Goal: Task Accomplishment & Management: Complete application form

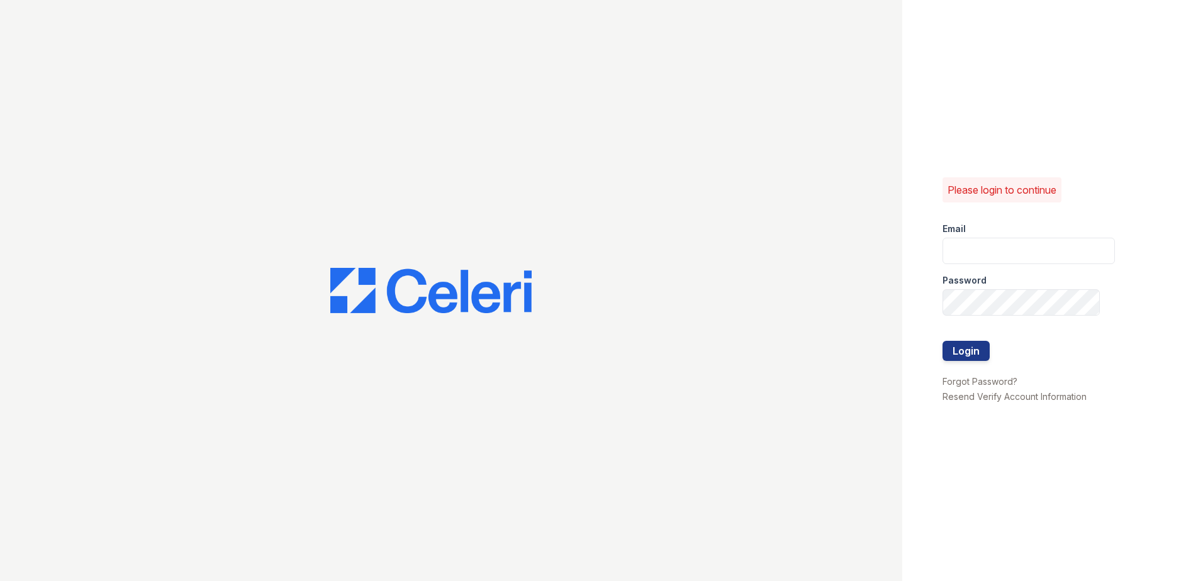
type input "ttolentino@trinity-pm.com"
click at [991, 351] on form "Email ttolentino@trinity-pm.com Password Login" at bounding box center [1028, 293] width 172 height 161
click at [986, 349] on button "Login" at bounding box center [965, 351] width 47 height 20
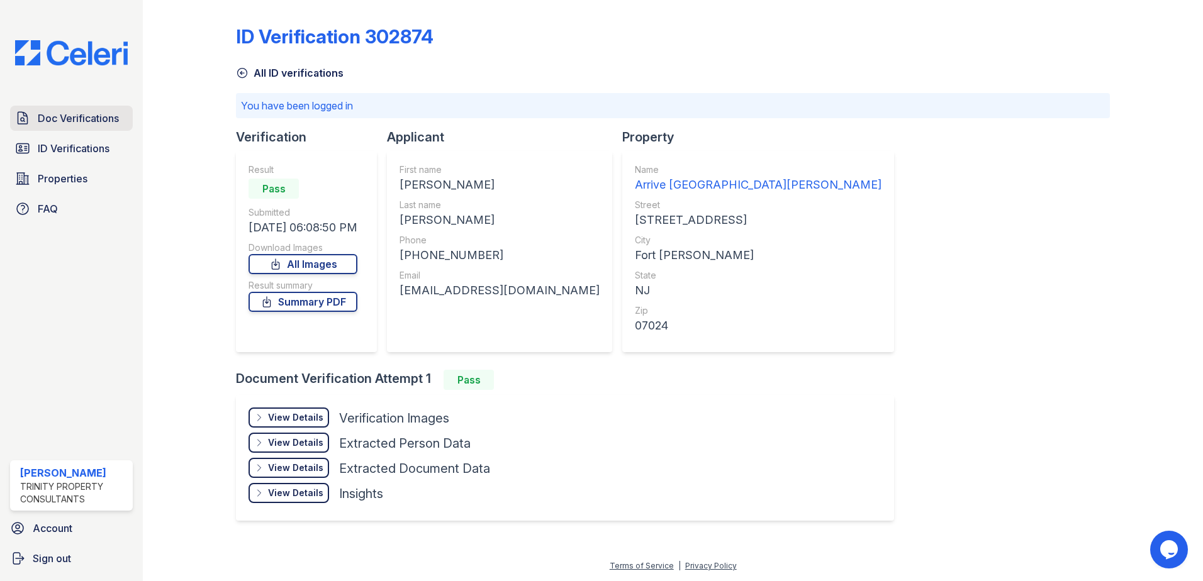
click at [78, 115] on span "Doc Verifications" at bounding box center [78, 118] width 81 height 15
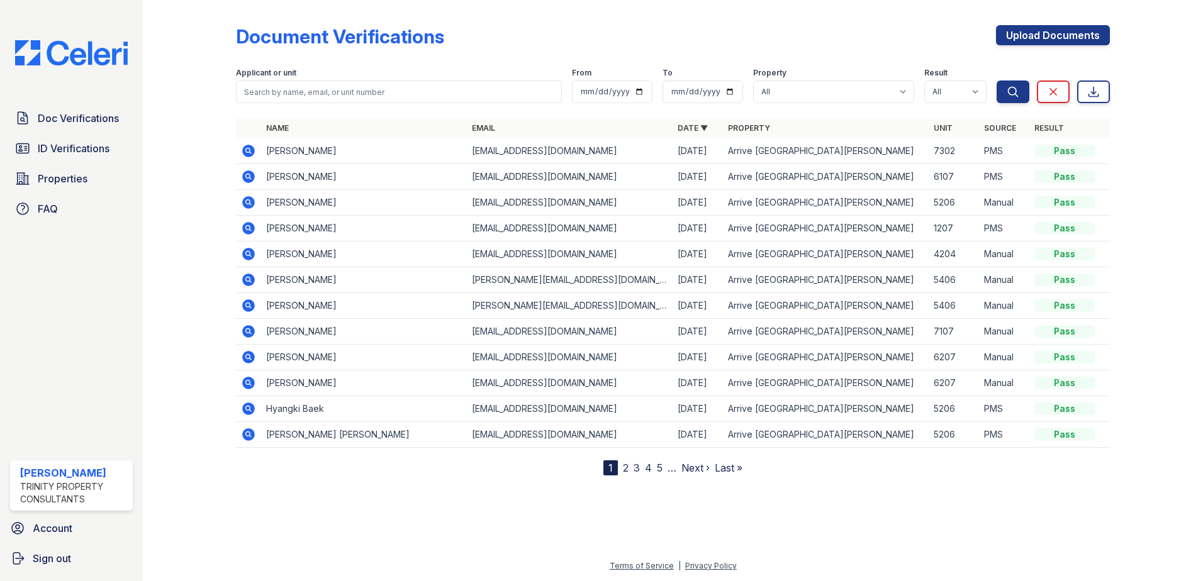
click at [299, 153] on td "aimee-lynn rivera" at bounding box center [364, 151] width 206 height 26
click at [251, 155] on icon at bounding box center [248, 151] width 13 height 13
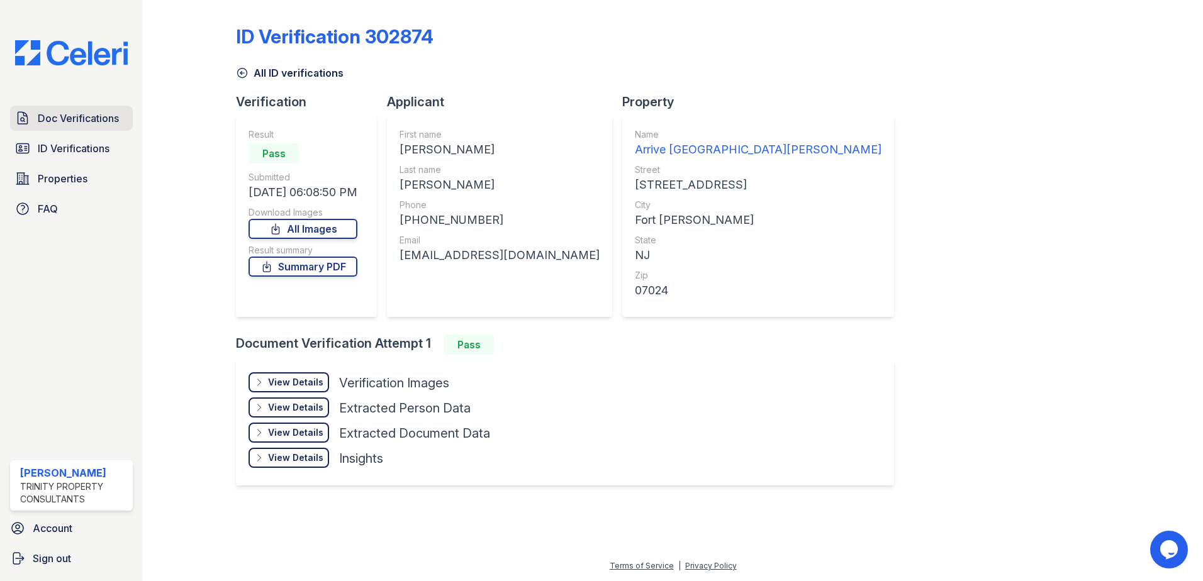
click at [75, 120] on span "Doc Verifications" at bounding box center [78, 118] width 81 height 15
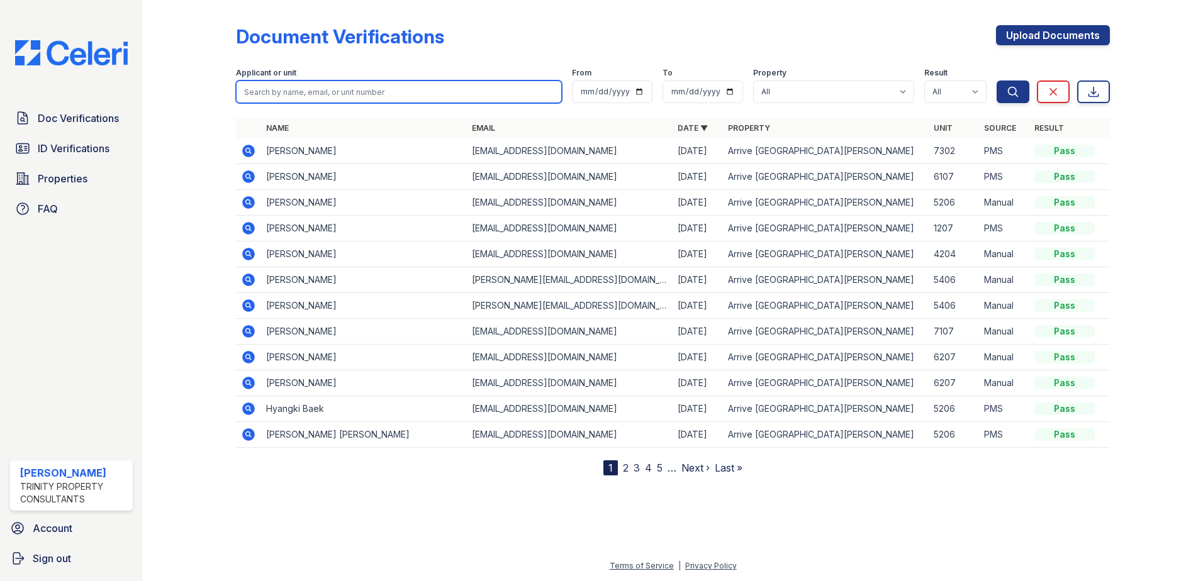
click at [308, 90] on input "search" at bounding box center [399, 92] width 326 height 23
type input "seojin"
click at [997, 81] on button "Search" at bounding box center [1013, 92] width 33 height 23
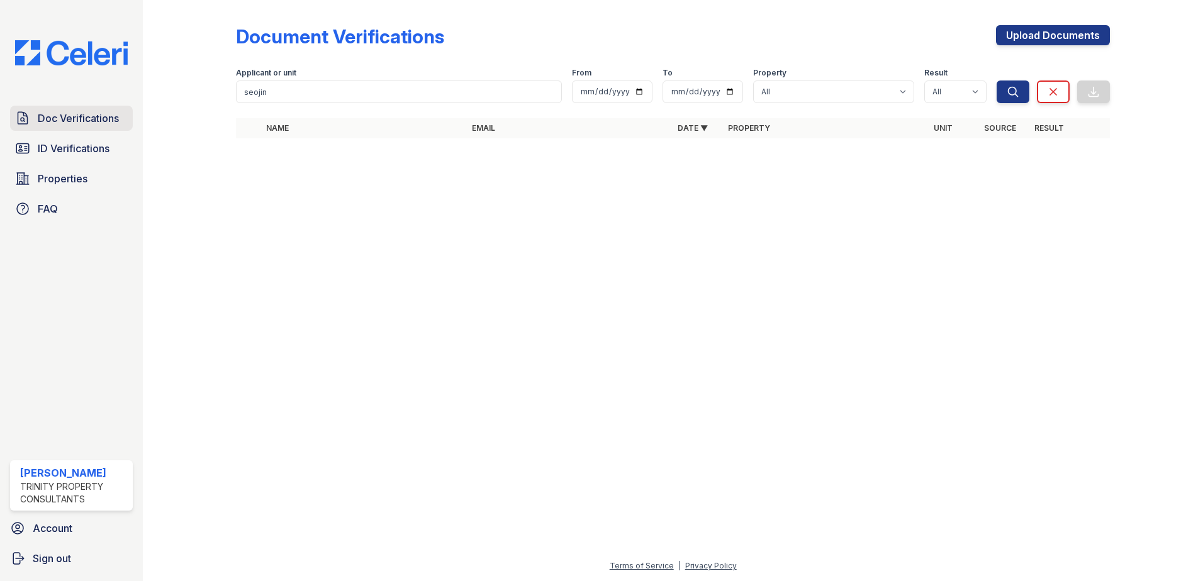
click at [84, 125] on span "Doc Verifications" at bounding box center [78, 118] width 81 height 15
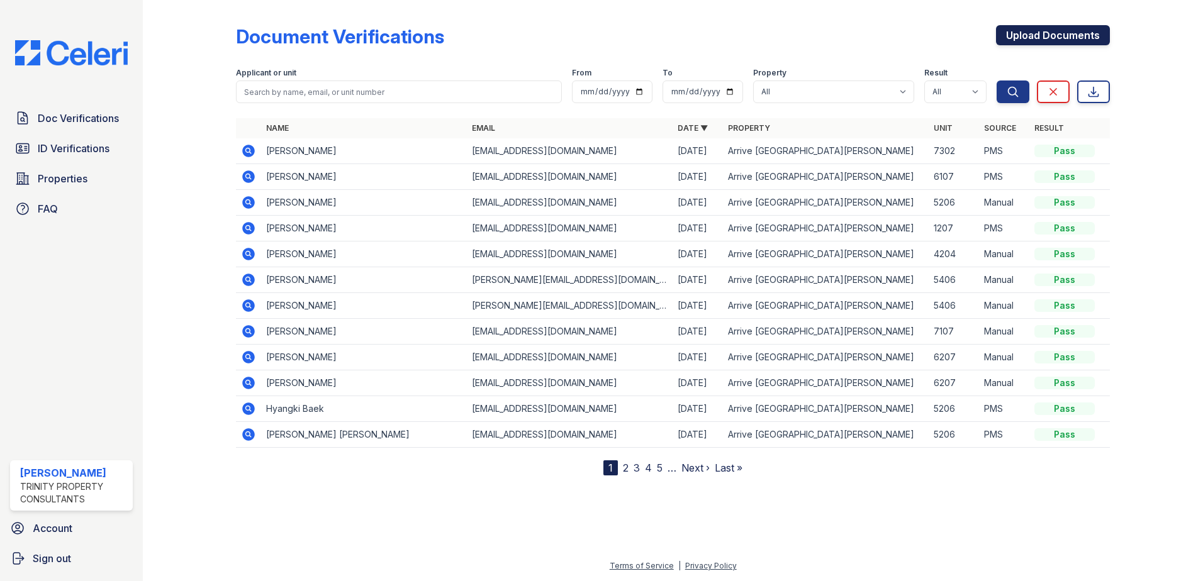
click at [1039, 34] on link "Upload Documents" at bounding box center [1053, 35] width 114 height 20
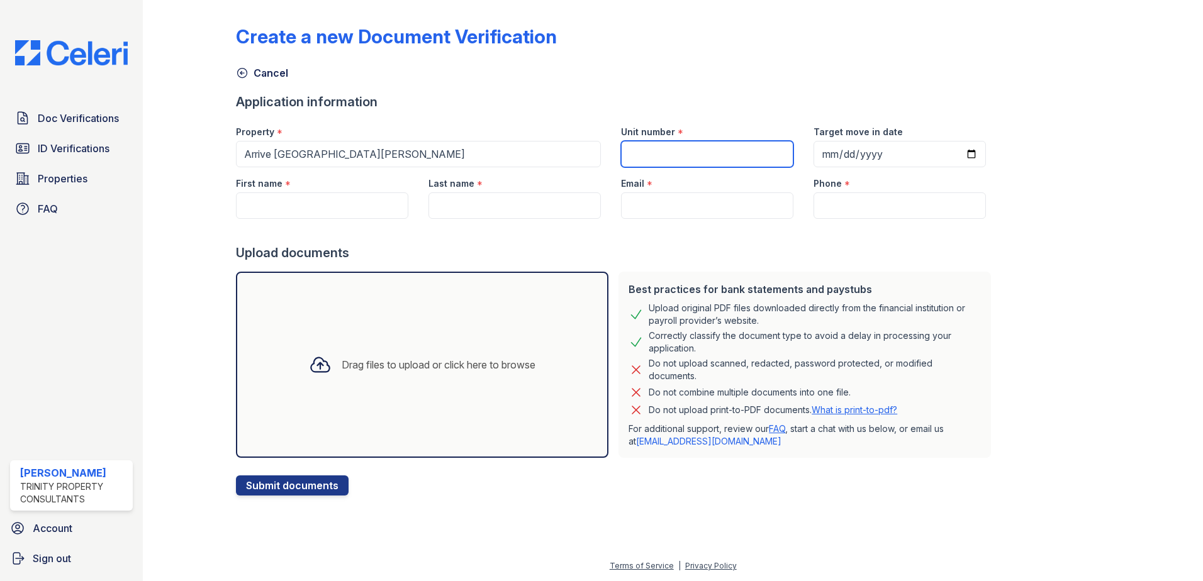
click at [688, 154] on input "Unit number" at bounding box center [707, 154] width 172 height 26
type input "5406"
click at [863, 147] on input "Target move in date" at bounding box center [899, 154] width 172 height 26
click at [964, 157] on input "Target move in date" at bounding box center [899, 154] width 172 height 26
click at [956, 151] on input "Target move in date" at bounding box center [899, 154] width 172 height 26
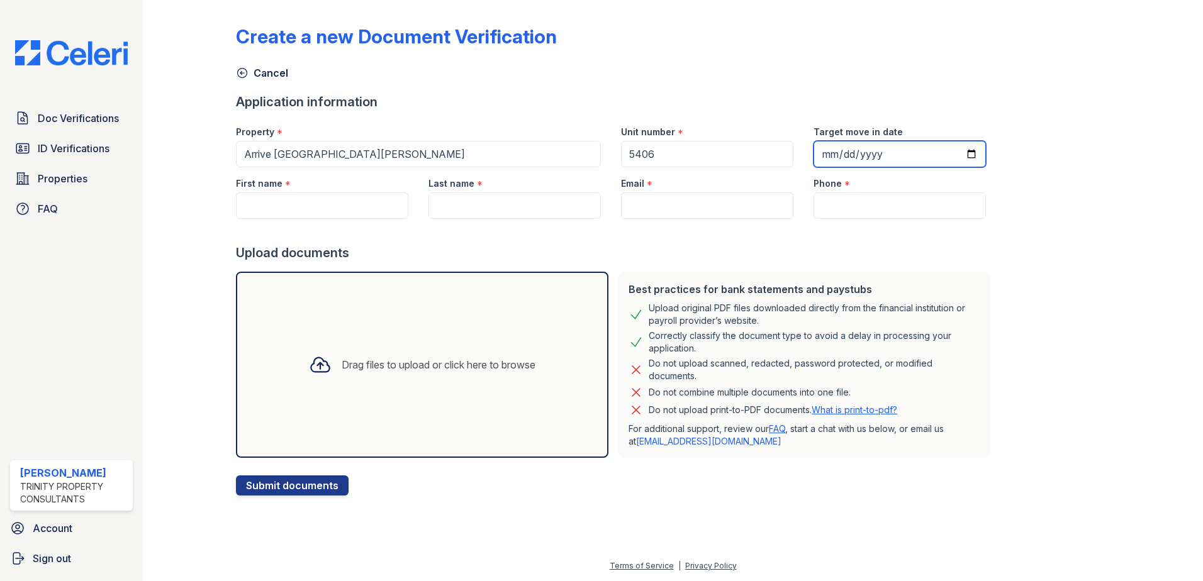
type input "2025-08-27"
click at [352, 218] on input "First name" at bounding box center [322, 206] width 172 height 26
type input "Seojin"
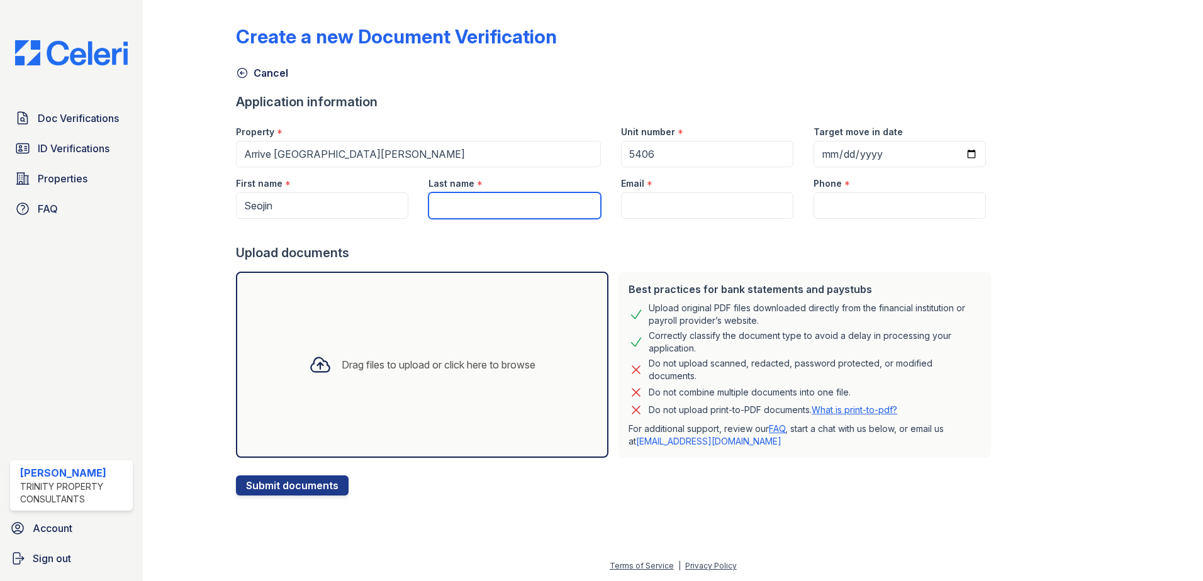
click at [474, 205] on input "Last name" at bounding box center [514, 206] width 172 height 26
type input "Oh"
click at [632, 211] on input "Email" at bounding box center [707, 206] width 172 height 26
paste input "[EMAIL_ADDRESS][DOMAIN_NAME]"
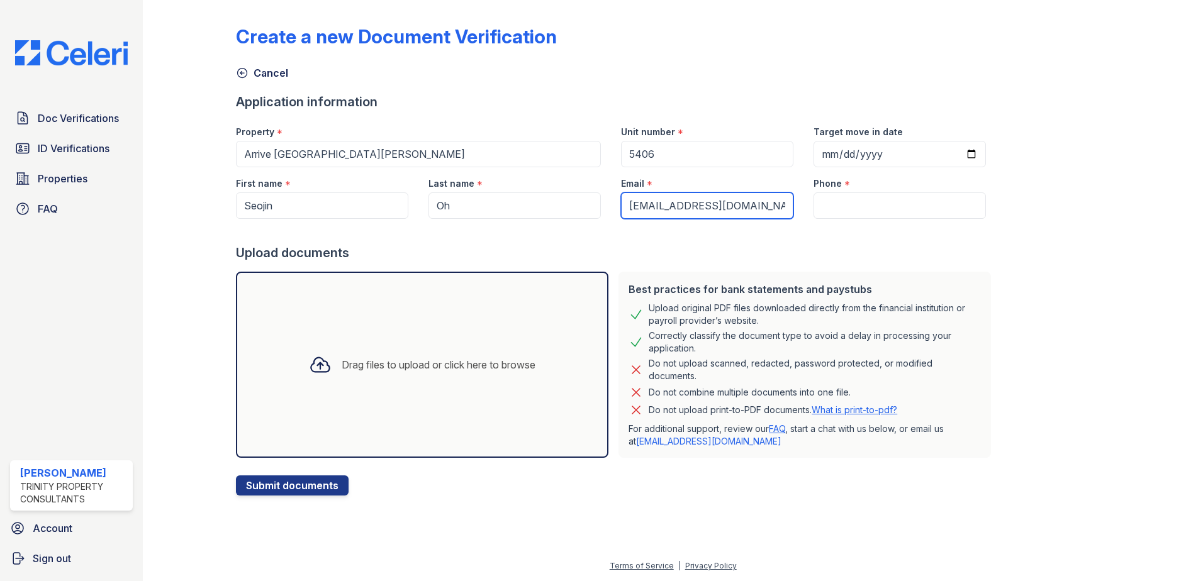
type input "[EMAIL_ADDRESS][DOMAIN_NAME]"
click at [853, 206] on input "Phone" at bounding box center [899, 206] width 172 height 26
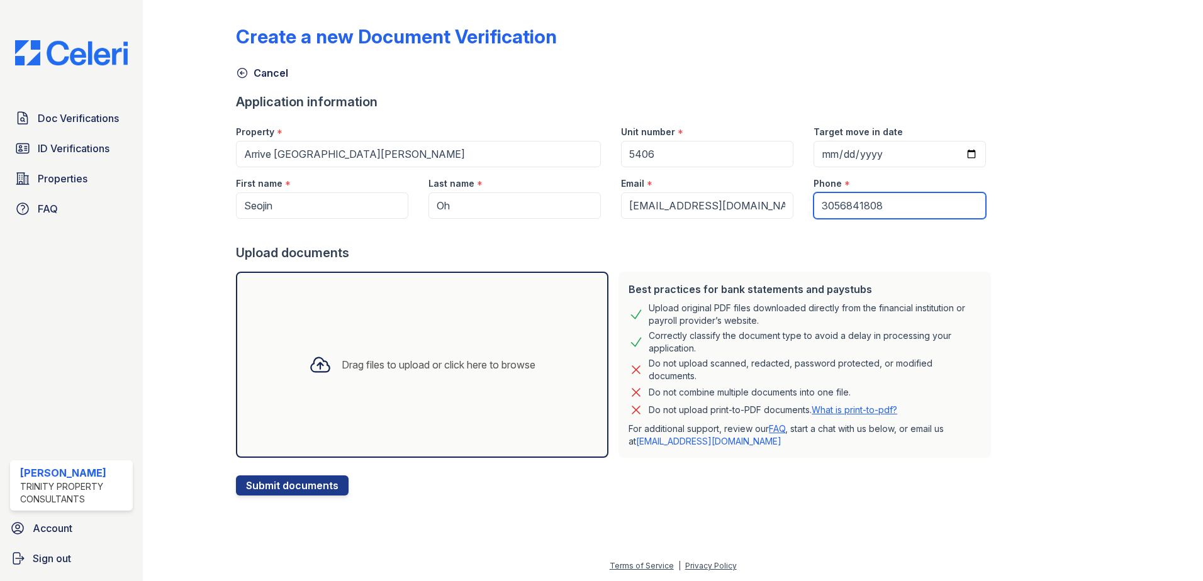
type input "3056841808"
click at [1037, 169] on div "Create a new Document Verification Cancel Application information Property * Ar…" at bounding box center [673, 250] width 874 height 491
click at [351, 410] on div "Drag files to upload or click here to browse" at bounding box center [422, 365] width 372 height 186
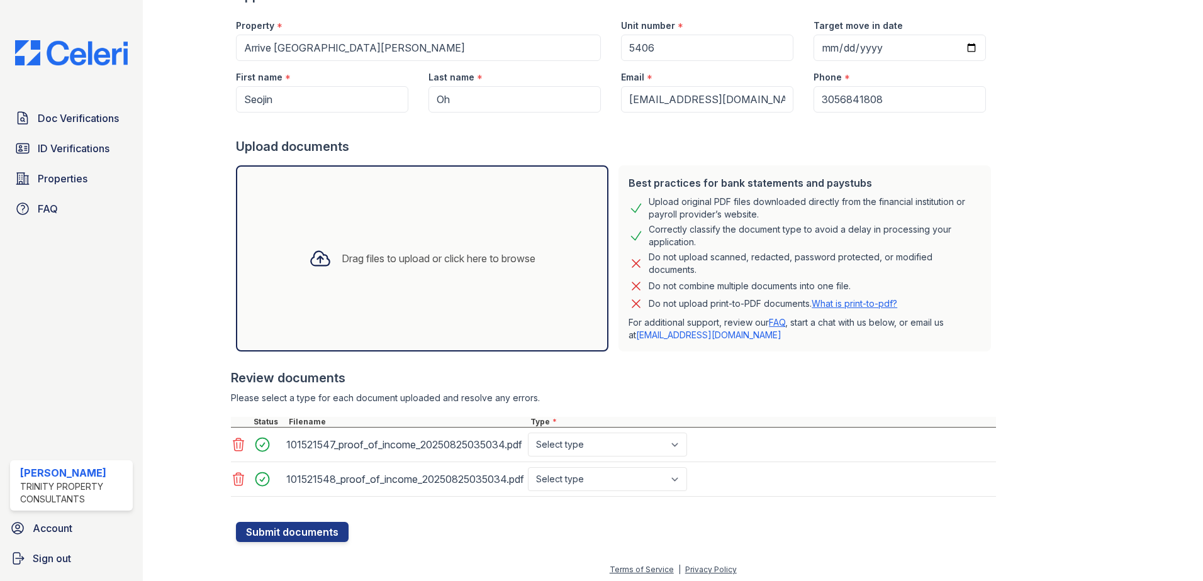
scroll to position [110, 0]
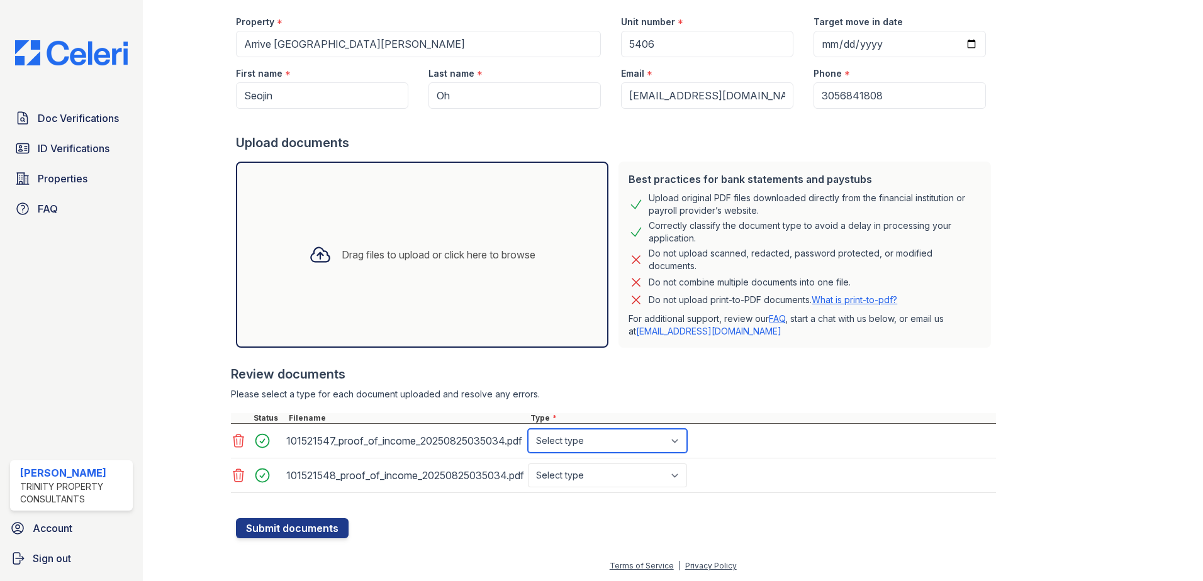
click at [603, 438] on select "Select type Paystub Bank Statement Offer Letter Tax Documents Benefit Award Let…" at bounding box center [607, 441] width 159 height 24
click at [625, 479] on select "Select type Paystub Bank Statement Offer Letter Tax Documents Benefit Award Let…" at bounding box center [607, 476] width 159 height 24
select select "bank_statement"
click at [528, 464] on select "Select type Paystub Bank Statement Offer Letter Tax Documents Benefit Award Let…" at bounding box center [607, 476] width 159 height 24
click at [584, 439] on select "Select type Paystub Bank Statement Offer Letter Tax Documents Benefit Award Let…" at bounding box center [607, 441] width 159 height 24
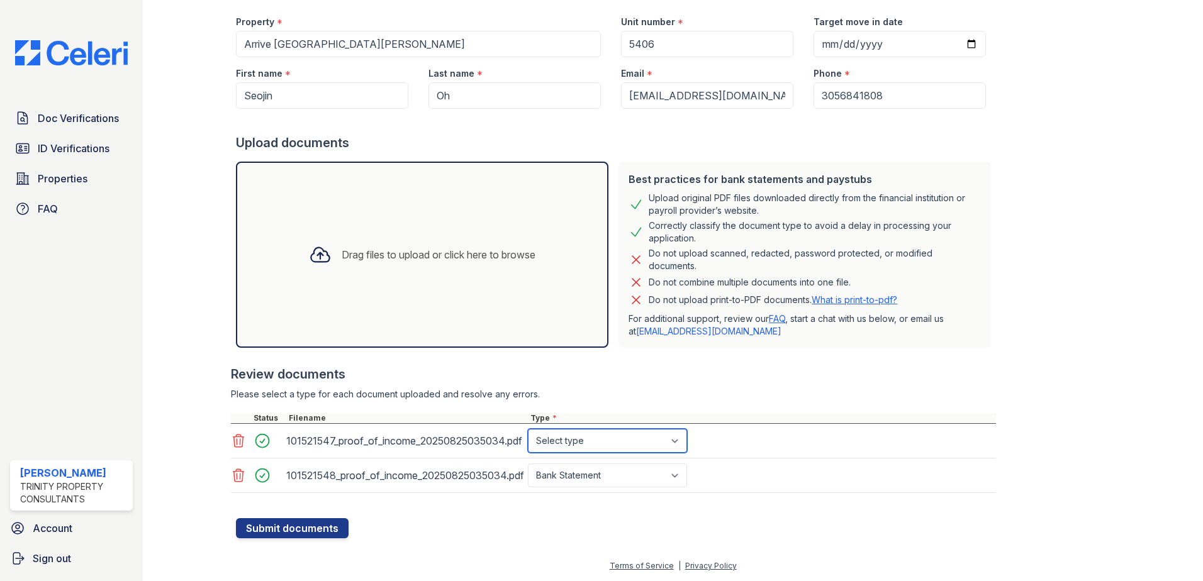
select select "offer_letter"
click at [528, 429] on select "Select type Paystub Bank Statement Offer Letter Tax Documents Benefit Award Let…" at bounding box center [607, 441] width 159 height 24
click at [296, 530] on button "Submit documents" at bounding box center [292, 528] width 113 height 20
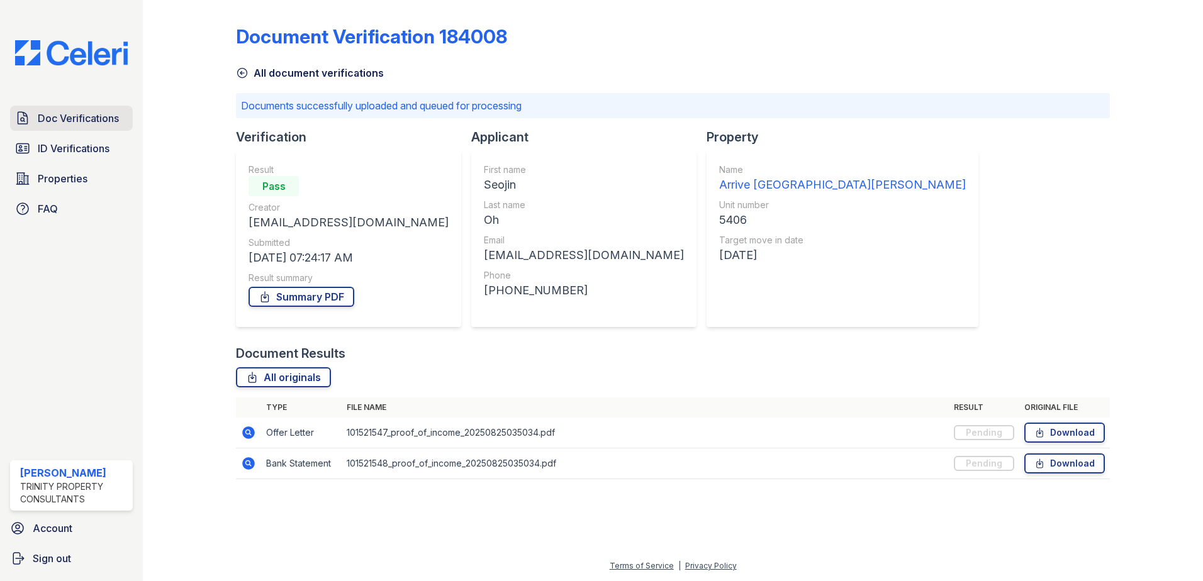
click at [55, 127] on link "Doc Verifications" at bounding box center [71, 118] width 123 height 25
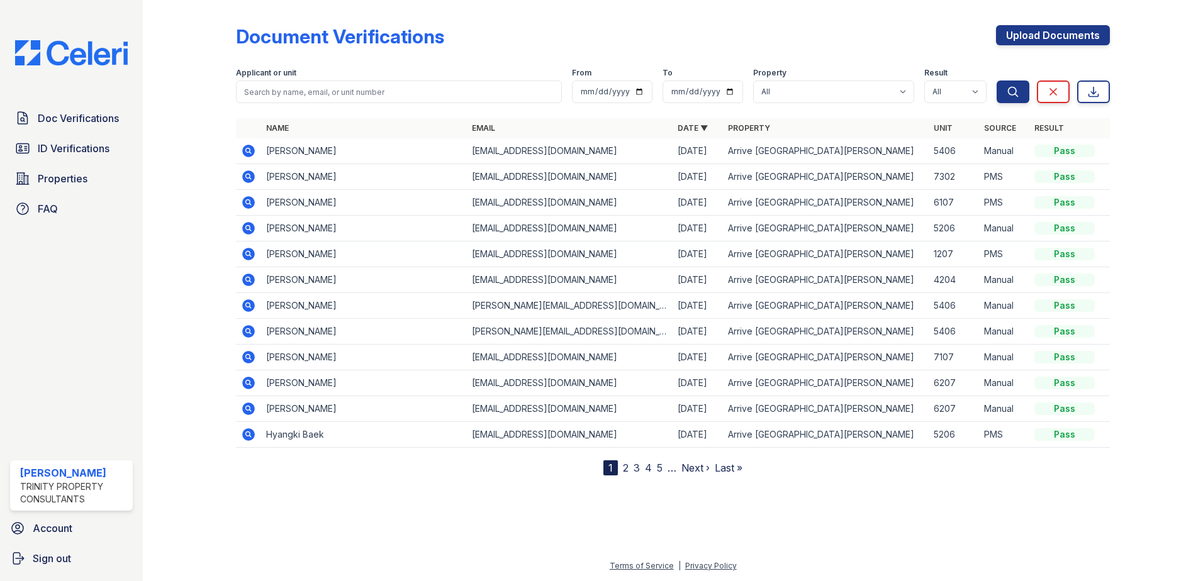
click at [664, 148] on td "[EMAIL_ADDRESS][DOMAIN_NAME]" at bounding box center [570, 151] width 206 height 26
click at [291, 154] on td "Seojin Oh" at bounding box center [364, 151] width 206 height 26
click at [252, 154] on icon at bounding box center [248, 151] width 13 height 13
